Goal: Check status

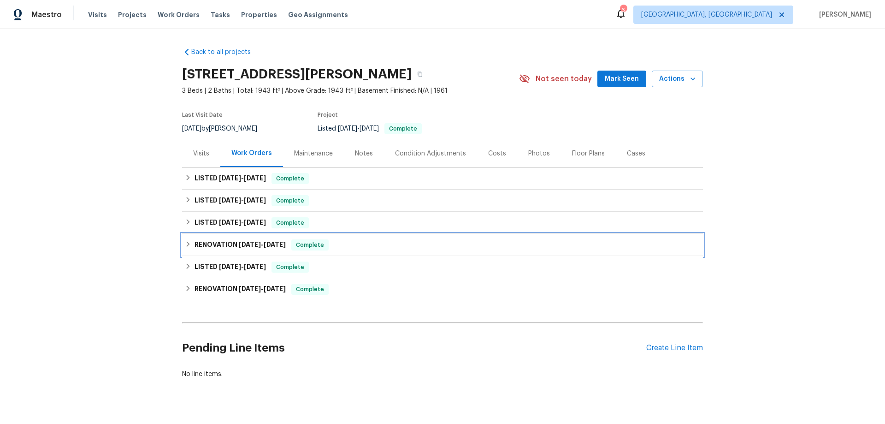
drag, startPoint x: 225, startPoint y: 244, endPoint x: 216, endPoint y: 222, distance: 23.8
click at [224, 244] on h6 "RENOVATION [DATE] - [DATE]" at bounding box center [240, 244] width 91 height 11
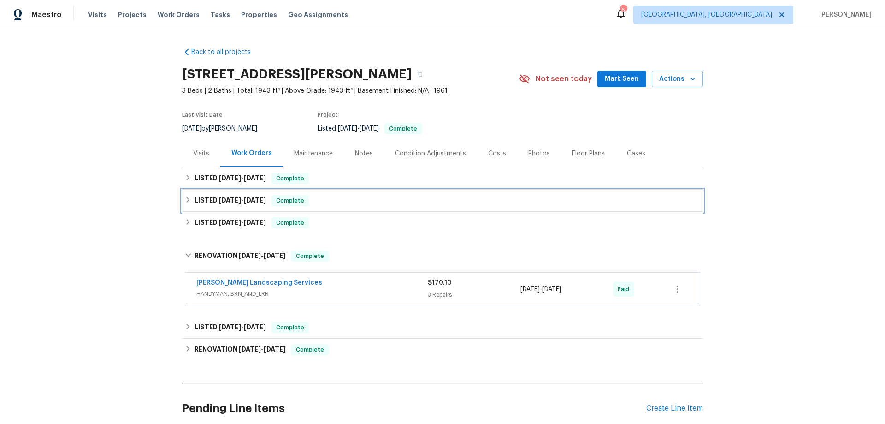
click at [213, 206] on h6 "LISTED [DATE] - [DATE]" at bounding box center [230, 200] width 71 height 11
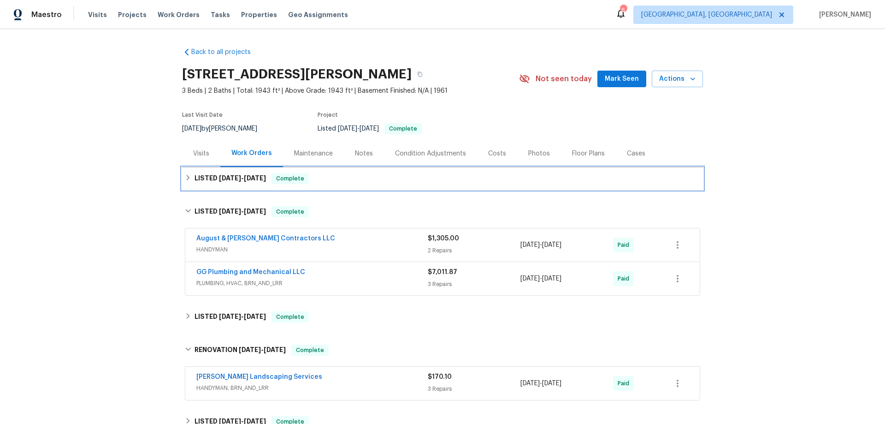
click at [219, 181] on span "[DATE]" at bounding box center [230, 178] width 22 height 6
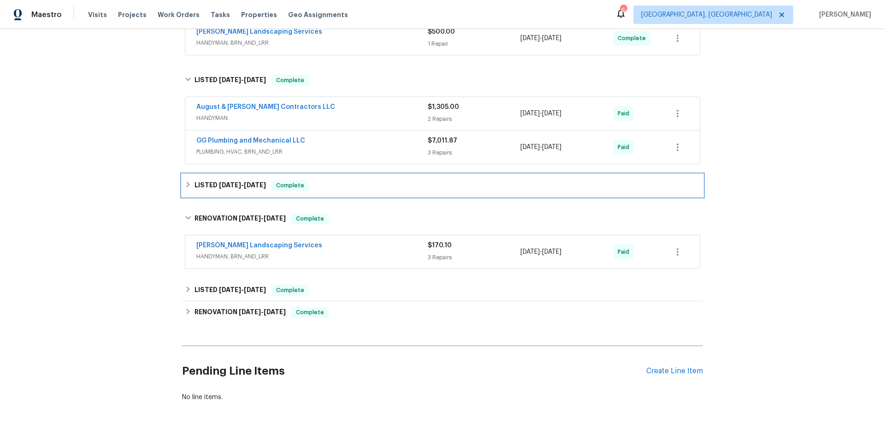
click at [239, 191] on div "LISTED [DATE] - [DATE] Complete" at bounding box center [442, 185] width 521 height 22
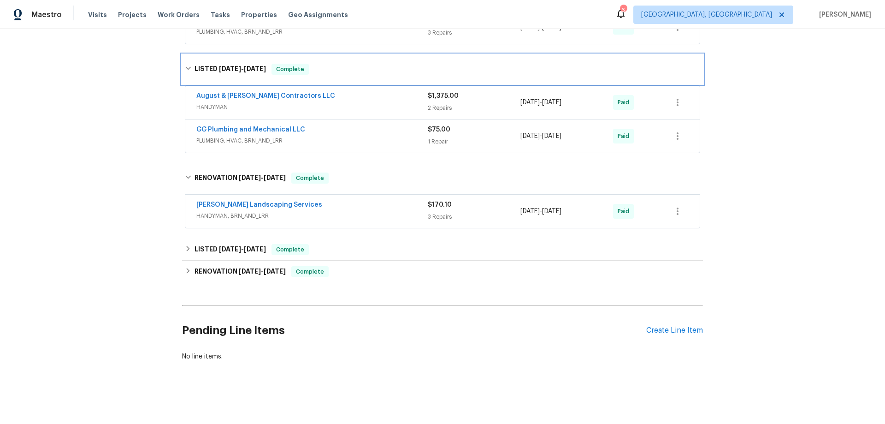
scroll to position [311, 0]
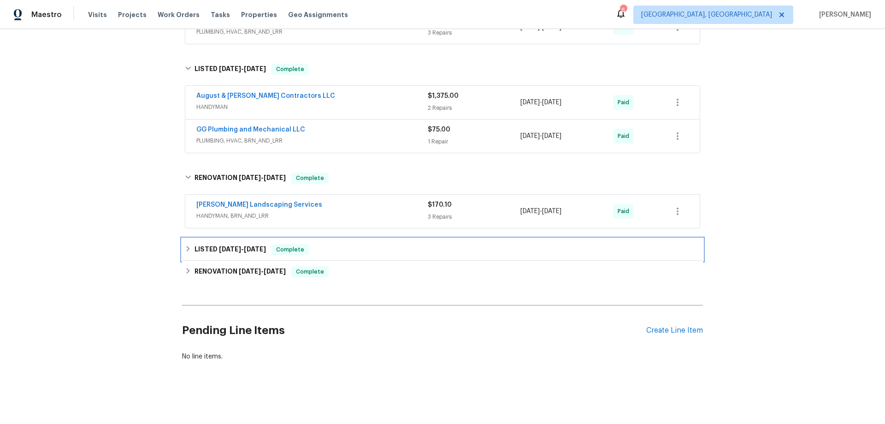
click at [220, 246] on h6 "LISTED [DATE] - [DATE]" at bounding box center [230, 249] width 71 height 11
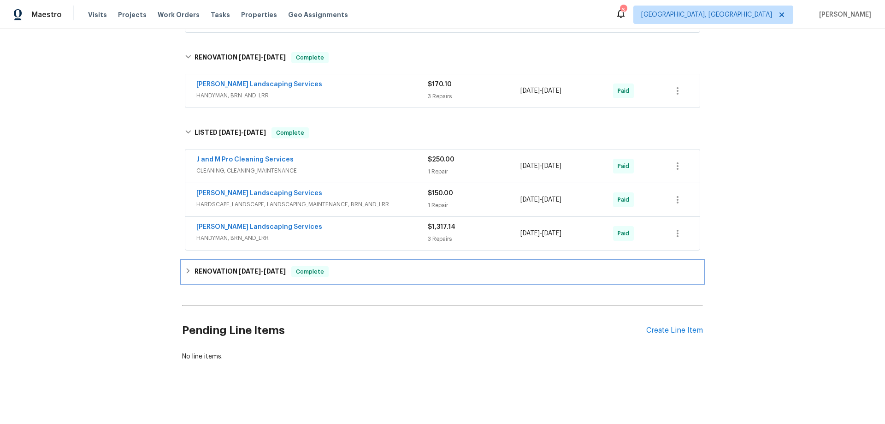
click at [226, 266] on h6 "RENOVATION [DATE] - [DATE]" at bounding box center [240, 271] width 91 height 11
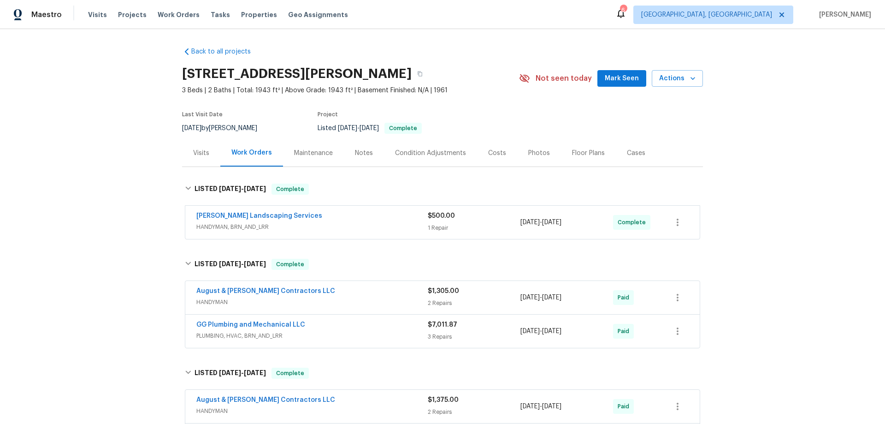
scroll to position [0, 0]
click at [142, 223] on div "Back to all projects [STREET_ADDRESS][PERSON_NAME] 3 Beds | 2 Baths | Total: 19…" at bounding box center [442, 226] width 885 height 395
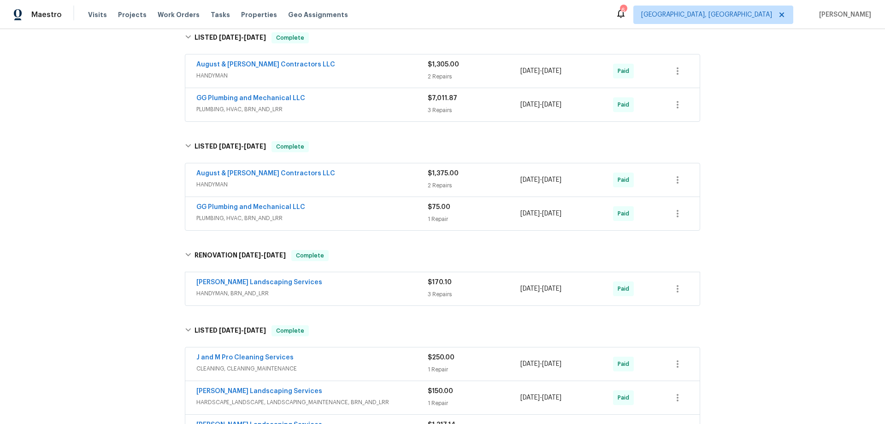
scroll to position [277, 0]
